Goal: Find contact information: Find contact information

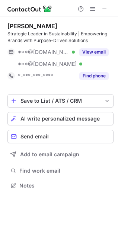
scroll to position [180, 118]
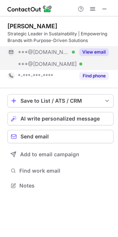
click at [107, 51] on button "View email" at bounding box center [93, 51] width 29 height 7
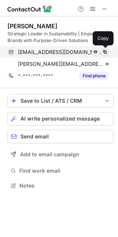
click at [103, 53] on span at bounding box center [105, 52] width 6 height 6
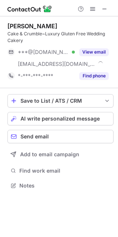
scroll to position [180, 118]
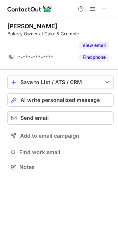
scroll to position [3, 4]
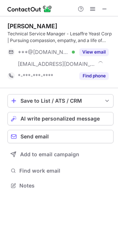
scroll to position [180, 118]
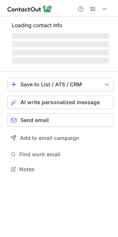
scroll to position [162, 118]
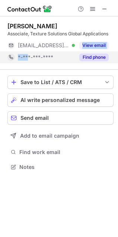
drag, startPoint x: 68, startPoint y: 45, endPoint x: 27, endPoint y: 52, distance: 41.4
click at [27, 52] on div "Margaux Mora Associate, Texture Solutions Global Applications ***@ingredion.com…" at bounding box center [60, 42] width 106 height 41
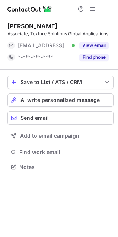
click at [66, 17] on div "Margaux Mora Associate, Texture Solutions Global Applications ***@ingredion.com…" at bounding box center [60, 42] width 106 height 53
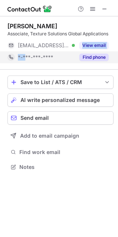
drag, startPoint x: 60, startPoint y: 46, endPoint x: 29, endPoint y: 62, distance: 35.1
click at [26, 56] on div "Margaux Mora Associate, Texture Solutions Global Applications ***@ingredion.com…" at bounding box center [60, 42] width 106 height 41
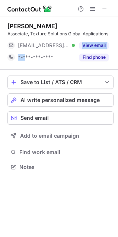
click at [80, 38] on div "Margaux Mora Associate, Texture Solutions Global Applications ***@ingredion.com…" at bounding box center [60, 42] width 106 height 41
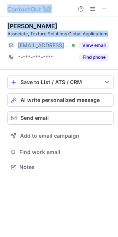
drag, startPoint x: 64, startPoint y: 47, endPoint x: -179, endPoint y: 158, distance: 268.0
click at [0, 158] on html "Margaux Mora Associate, Texture Solutions Global Applications ***@ingredion.com…" at bounding box center [59, 118] width 118 height 237
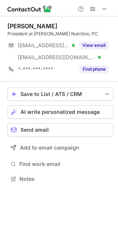
scroll to position [173, 118]
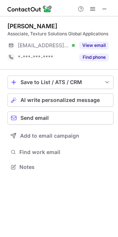
scroll to position [162, 118]
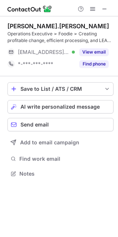
scroll to position [168, 118]
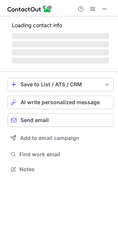
scroll to position [162, 118]
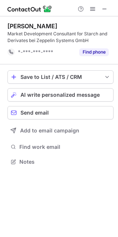
scroll to position [4, 4]
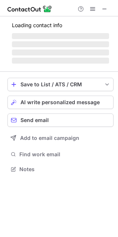
scroll to position [173, 118]
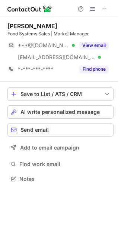
scroll to position [173, 118]
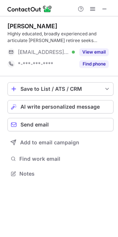
scroll to position [168, 118]
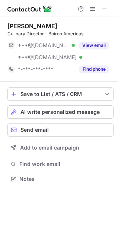
scroll to position [173, 118]
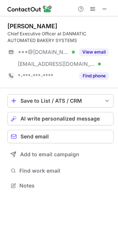
scroll to position [180, 118]
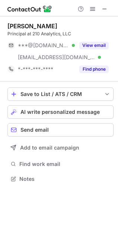
scroll to position [173, 118]
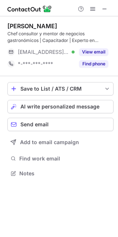
scroll to position [168, 118]
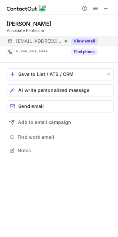
scroll to position [162, 118]
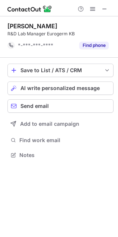
scroll to position [4, 4]
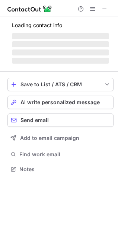
scroll to position [180, 118]
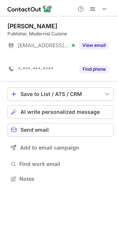
scroll to position [4, 4]
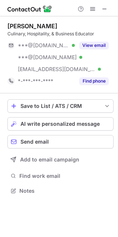
scroll to position [185, 118]
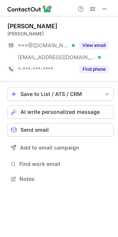
scroll to position [4, 4]
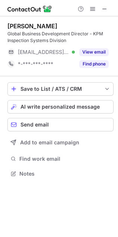
scroll to position [168, 118]
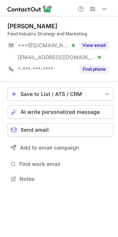
scroll to position [173, 118]
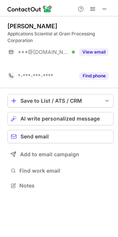
scroll to position [4, 4]
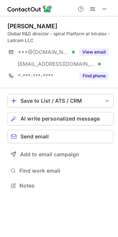
scroll to position [180, 118]
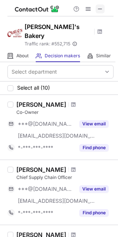
click at [103, 11] on span at bounding box center [100, 9] width 6 height 6
